Goal: Information Seeking & Learning: Learn about a topic

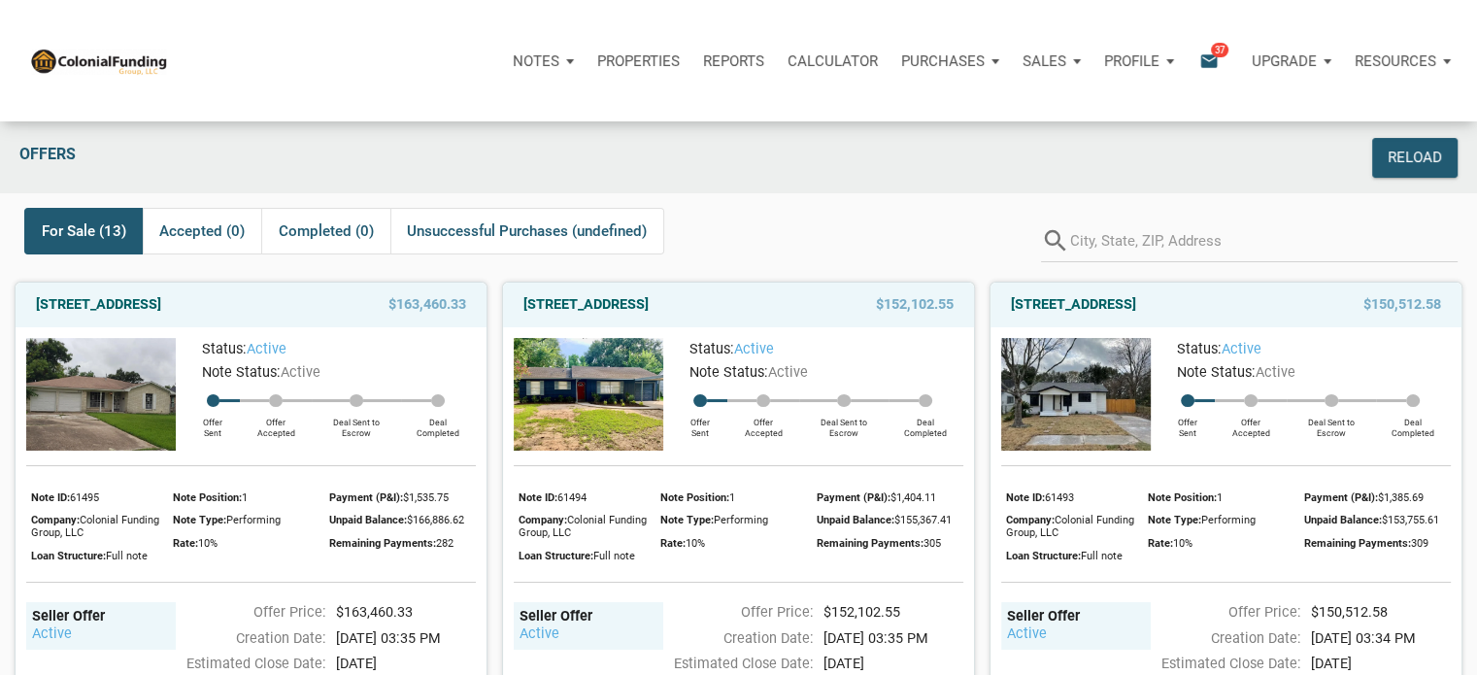
drag, startPoint x: 1242, startPoint y: 302, endPoint x: 998, endPoint y: 309, distance: 243.8
click at [998, 309] on div "[STREET_ADDRESS] $150,512.58" at bounding box center [1225, 305] width 471 height 45
copy link "[STREET_ADDRESS]"
click at [1075, 401] on img at bounding box center [1076, 394] width 150 height 113
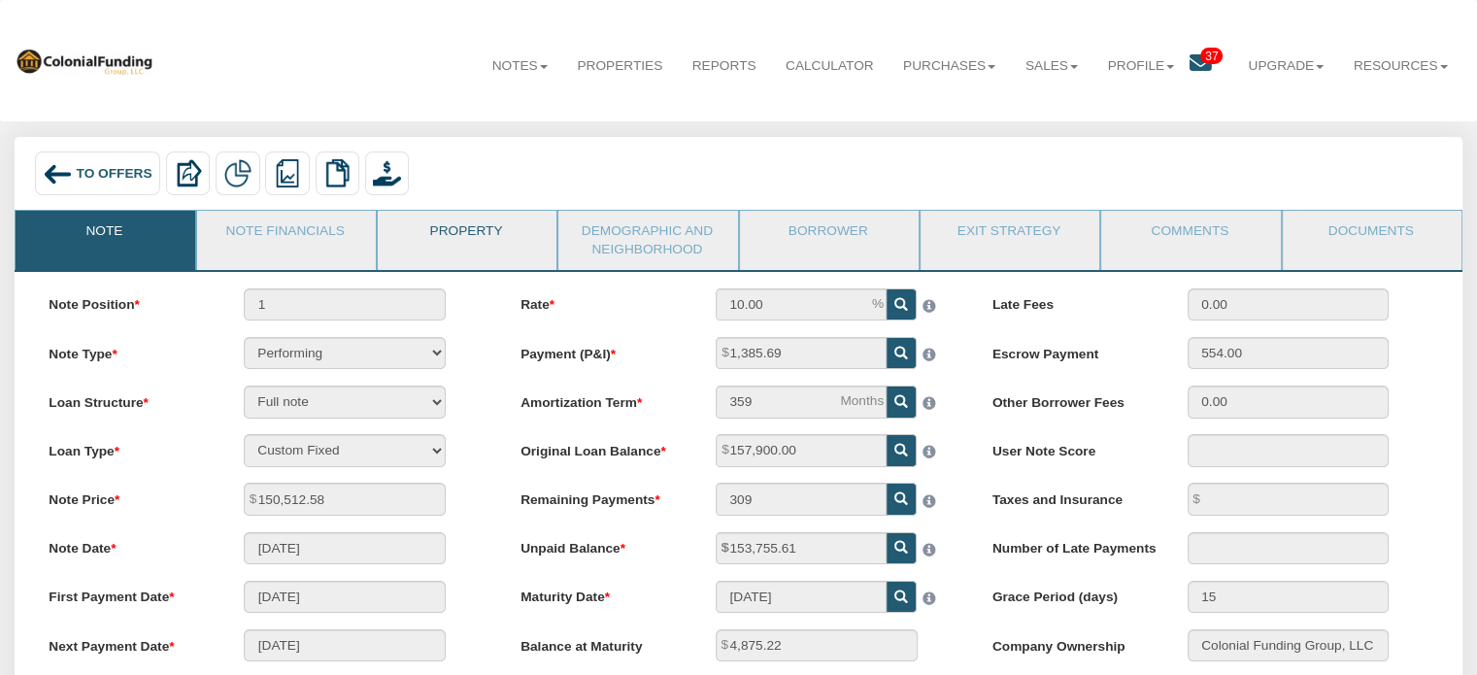
click at [510, 239] on link "Property" at bounding box center [466, 235] width 177 height 49
